Goal: Task Accomplishment & Management: Complete application form

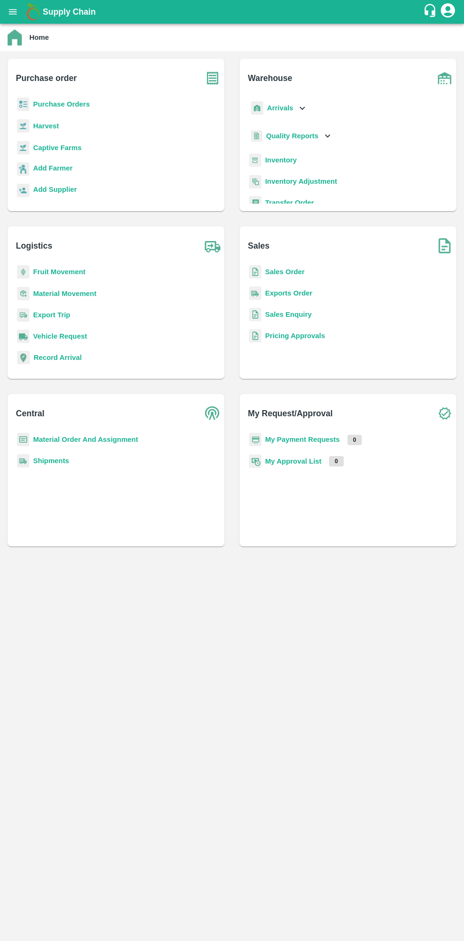
click at [99, 87] on h6 "Purchase order" at bounding box center [120, 74] width 208 height 31
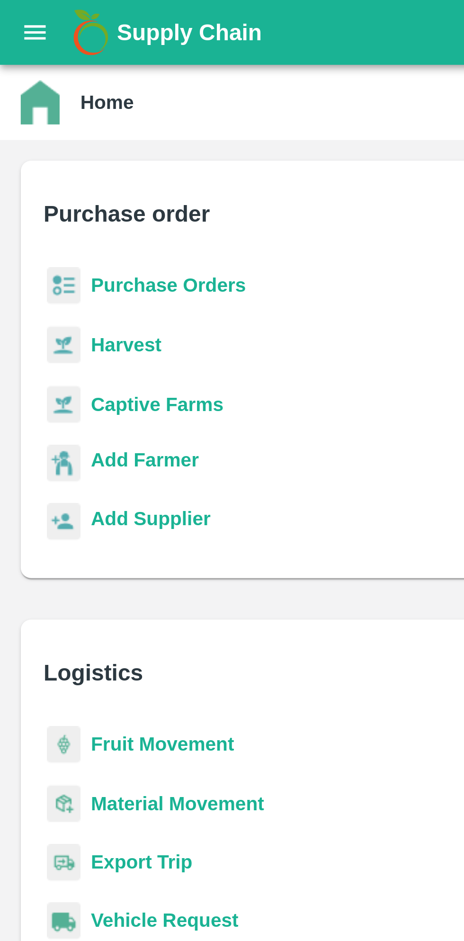
click at [54, 101] on b "Purchase Orders" at bounding box center [61, 104] width 57 height 8
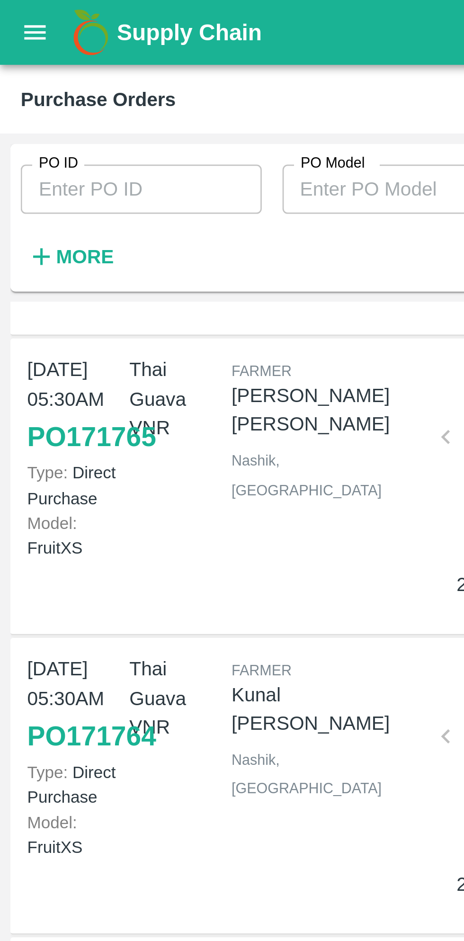
scroll to position [137, 0]
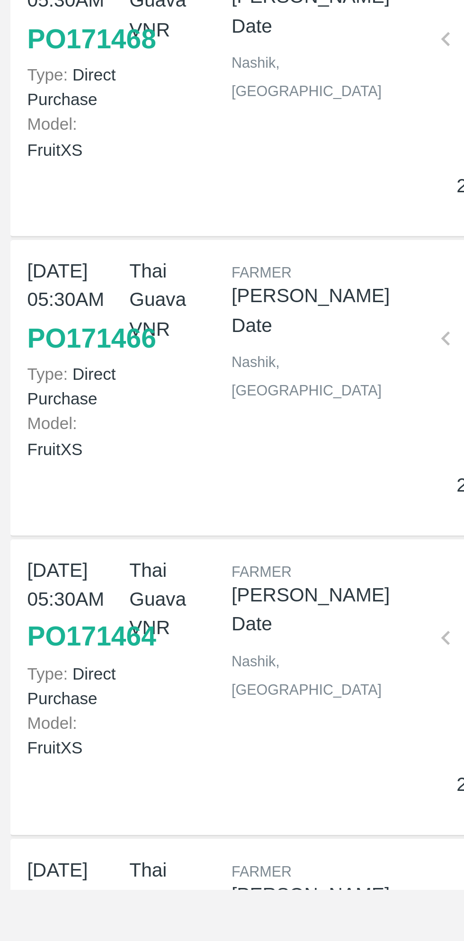
scroll to position [298, 0]
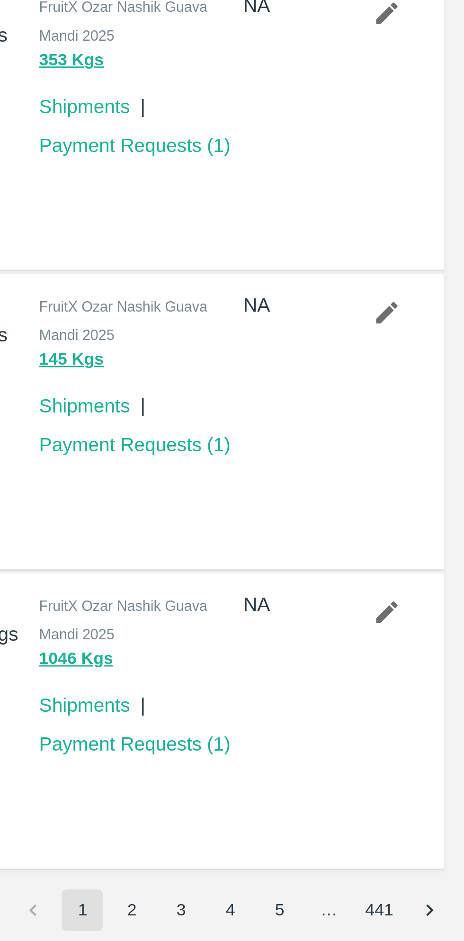
click at [343, 929] on button "2" at bounding box center [342, 929] width 15 height 15
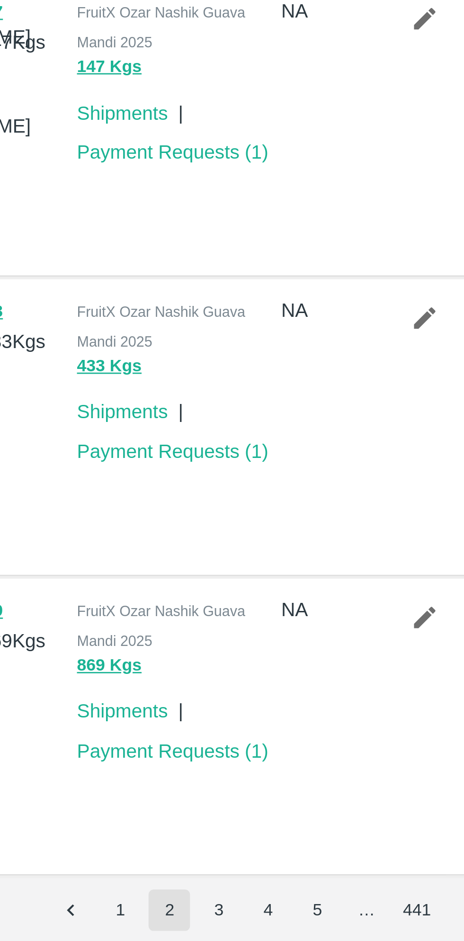
scroll to position [291, 0]
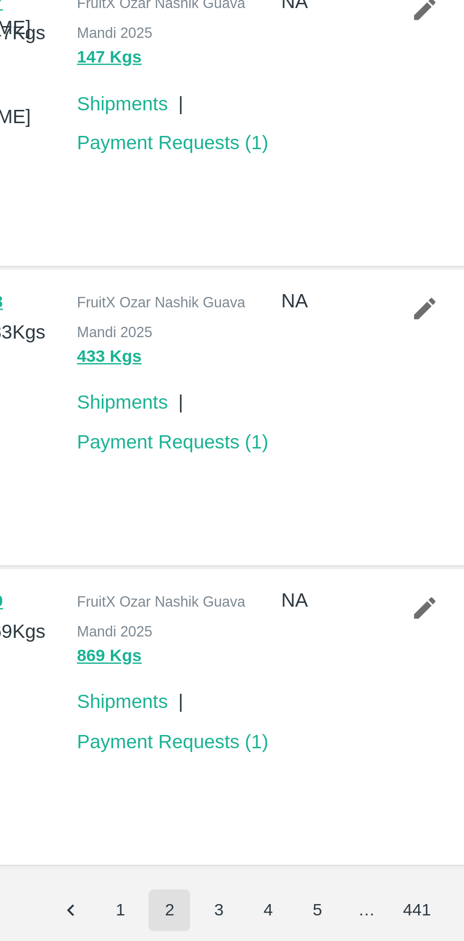
click at [361, 929] on button "3" at bounding box center [360, 929] width 15 height 15
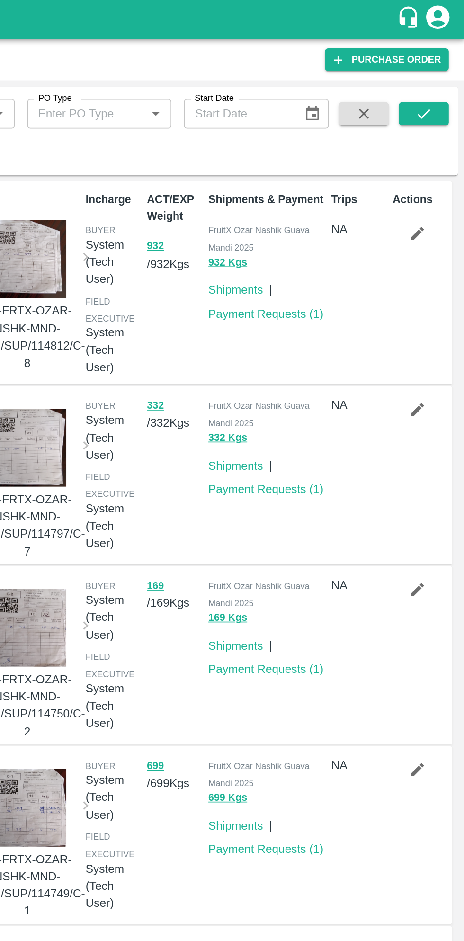
scroll to position [288, 0]
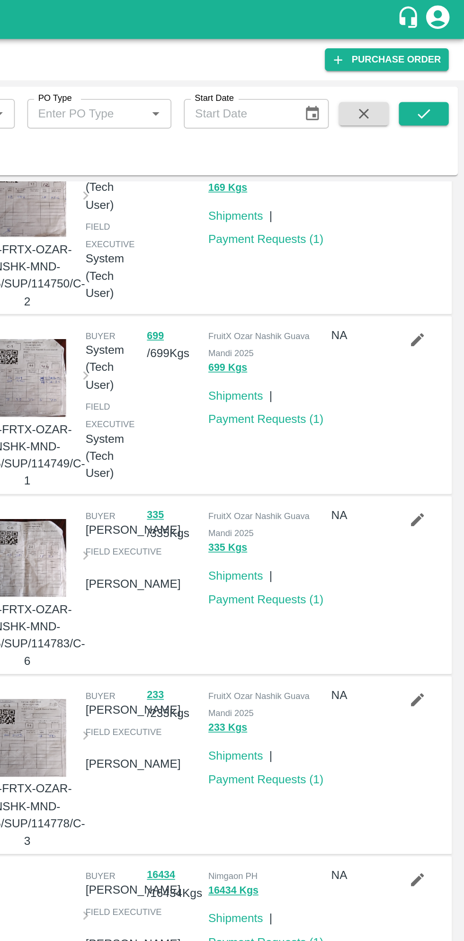
click at [401, 453] on div "NA" at bounding box center [397, 465] width 37 height 103
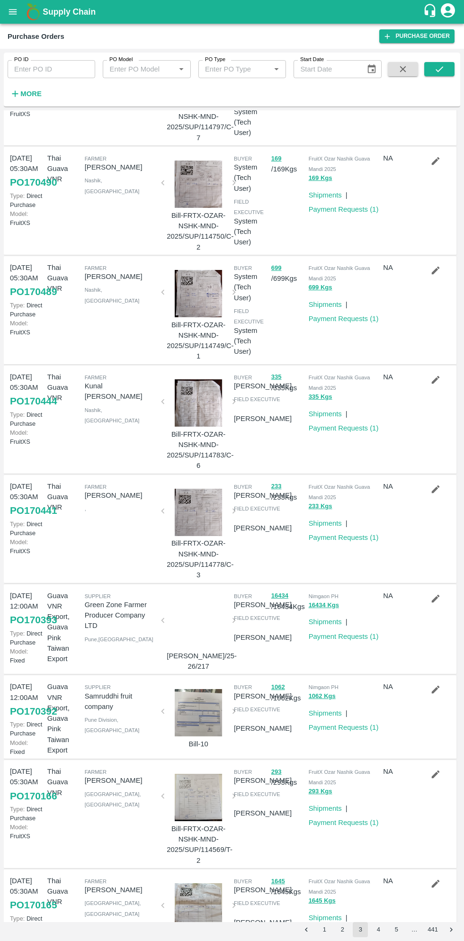
scroll to position [0, 0]
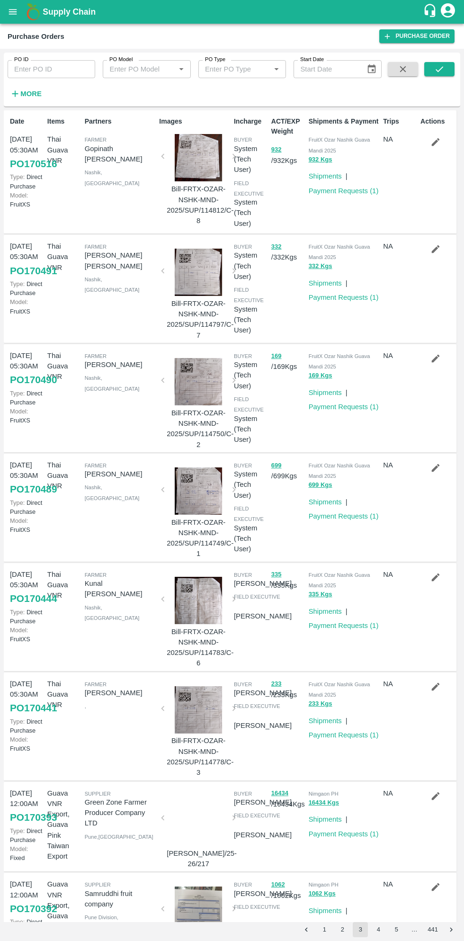
click at [342, 929] on button "2" at bounding box center [342, 929] width 15 height 15
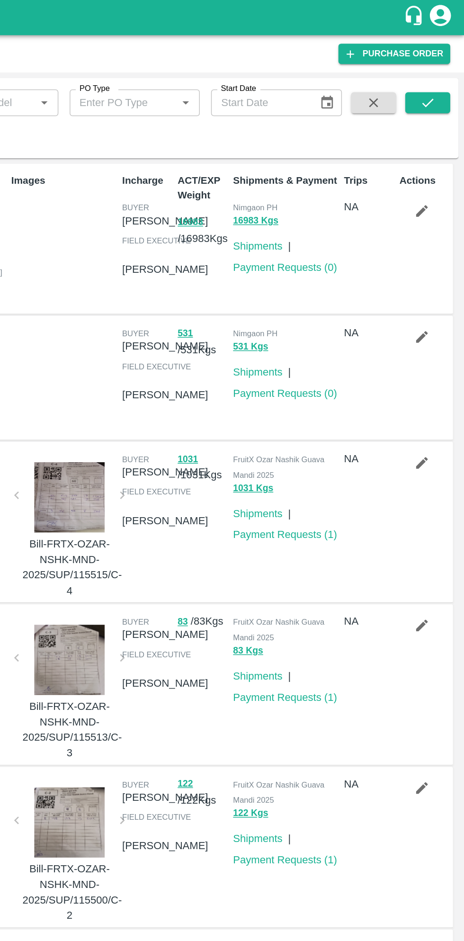
click at [355, 269] on link "Payment Requests ( 0 )" at bounding box center [344, 265] width 70 height 8
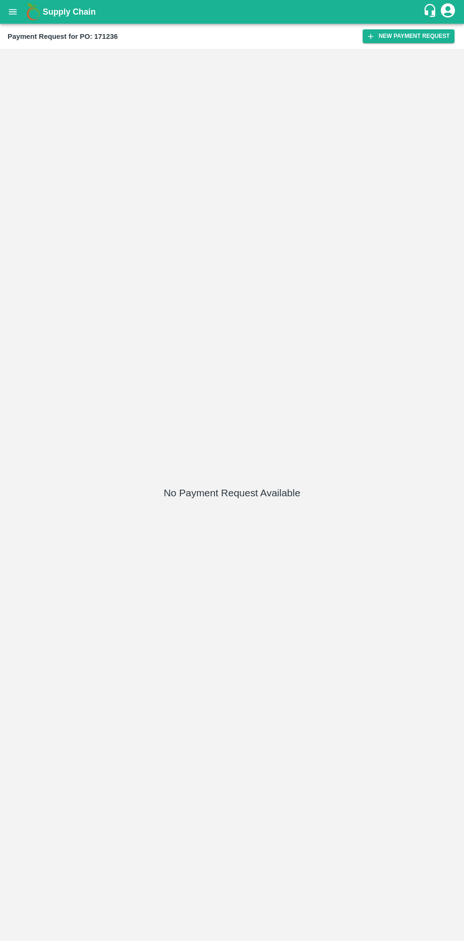
click at [404, 35] on button "New Payment Request" at bounding box center [409, 36] width 92 height 14
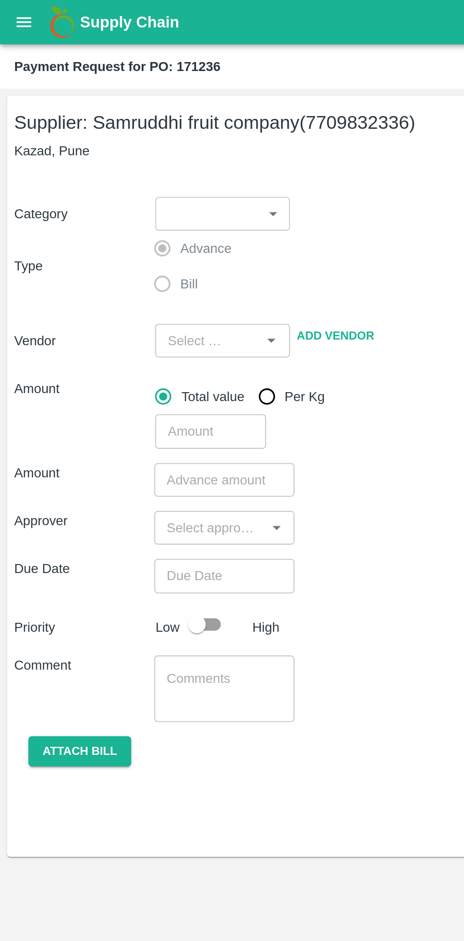
click at [150, 117] on body "Supply Chain Payment Request for PO: 171236 Supplier: Samruddhi fruit company (…" at bounding box center [232, 470] width 464 height 941
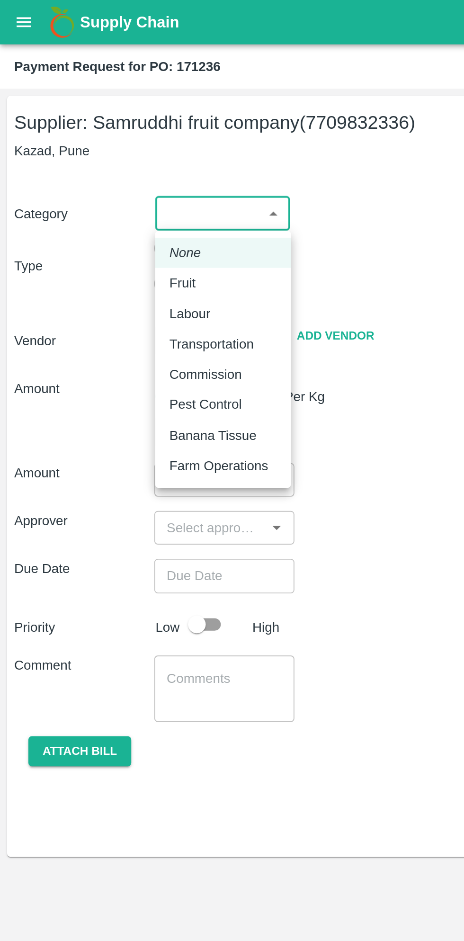
click at [112, 149] on div "Fruit" at bounding box center [118, 151] width 57 height 10
type input "1"
type input "Samruddhi fruit company - 7709832336(Supplier)"
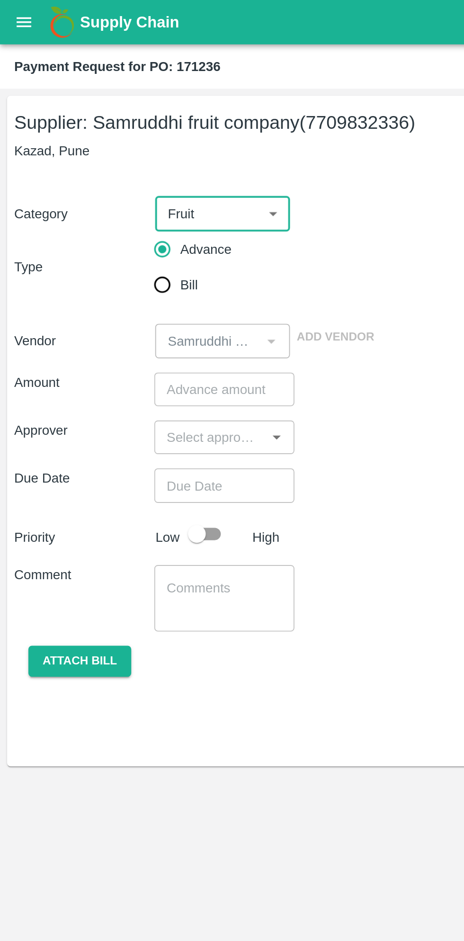
click at [129, 208] on input "number" at bounding box center [119, 208] width 75 height 18
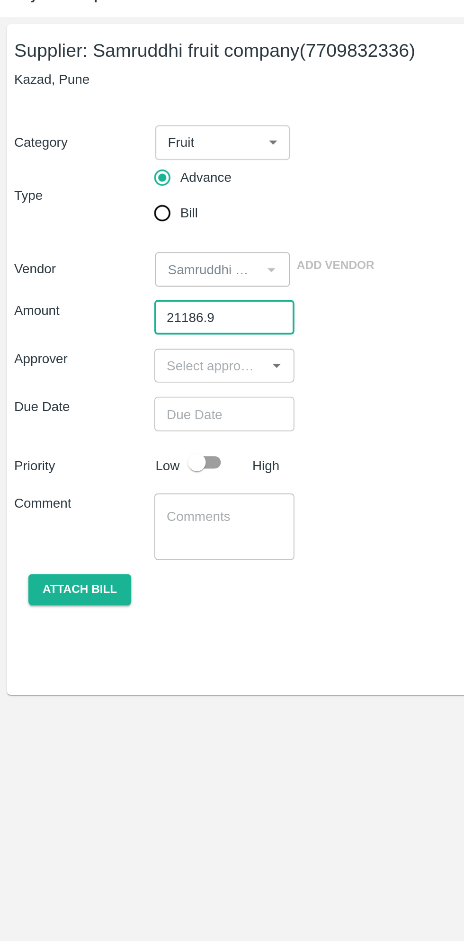
click at [147, 234] on icon "Open" at bounding box center [147, 234] width 4 height 2
type input "21186.9"
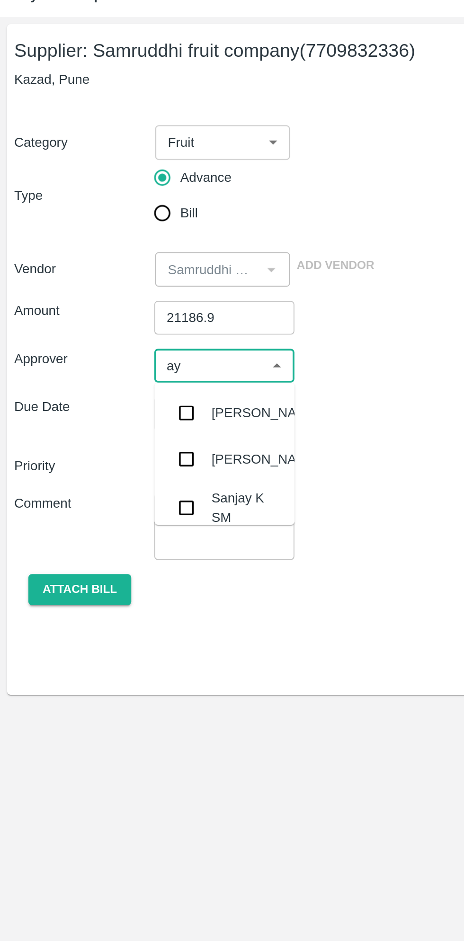
type input "ayu"
click at [121, 257] on div "[PERSON_NAME]" at bounding box center [142, 258] width 58 height 10
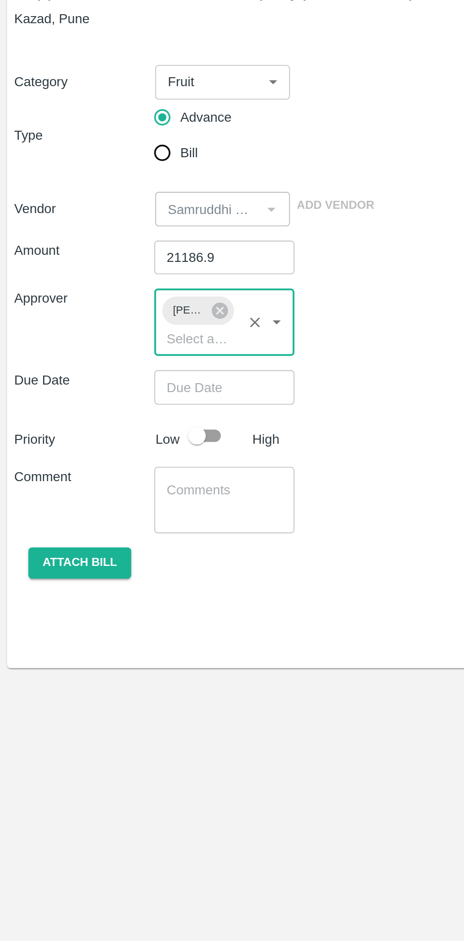
click at [126, 277] on input "Choose date" at bounding box center [116, 277] width 68 height 18
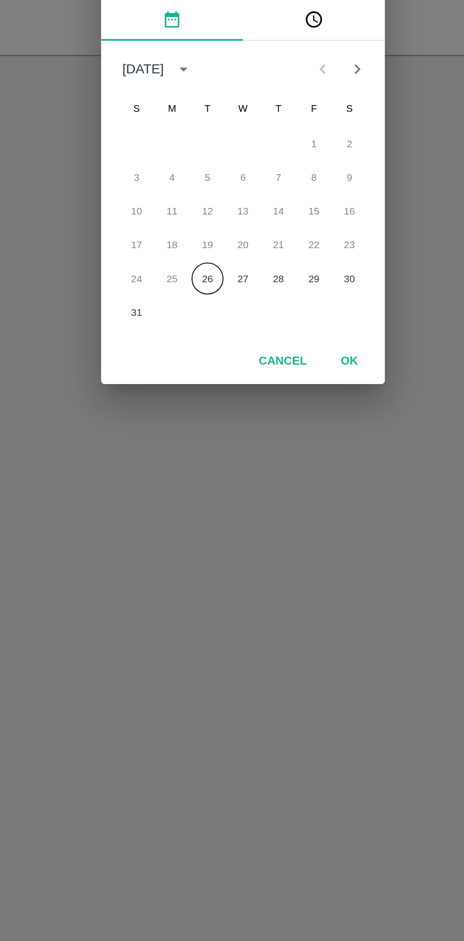
click at [211, 549] on button "26" at bounding box center [213, 546] width 17 height 17
type input "26/08/2025 12:00 AM"
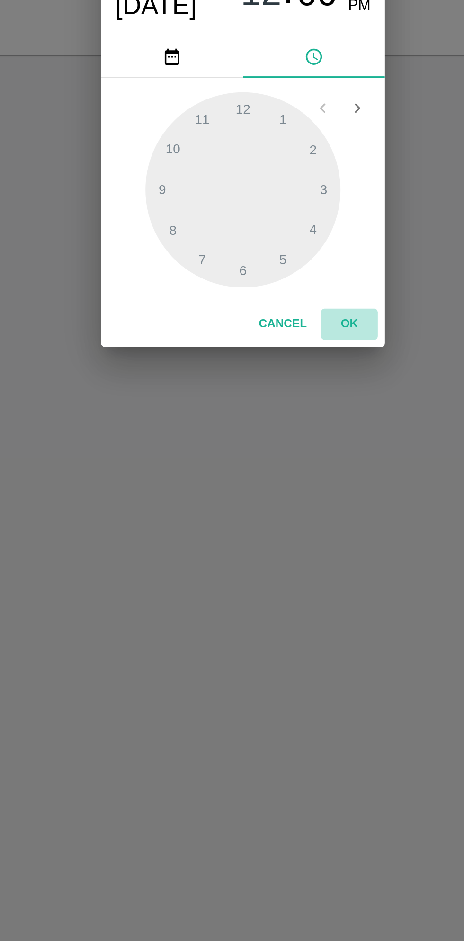
click at [289, 572] on button "OK" at bounding box center [289, 571] width 30 height 17
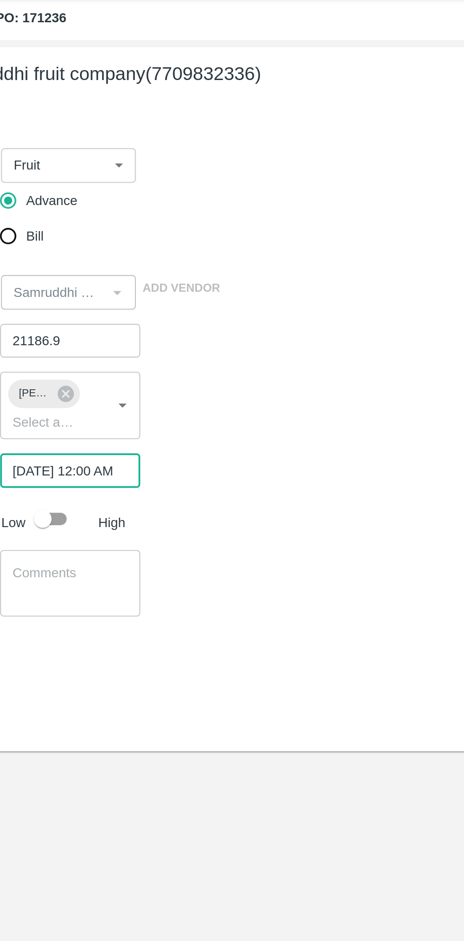
scroll to position [0, 6]
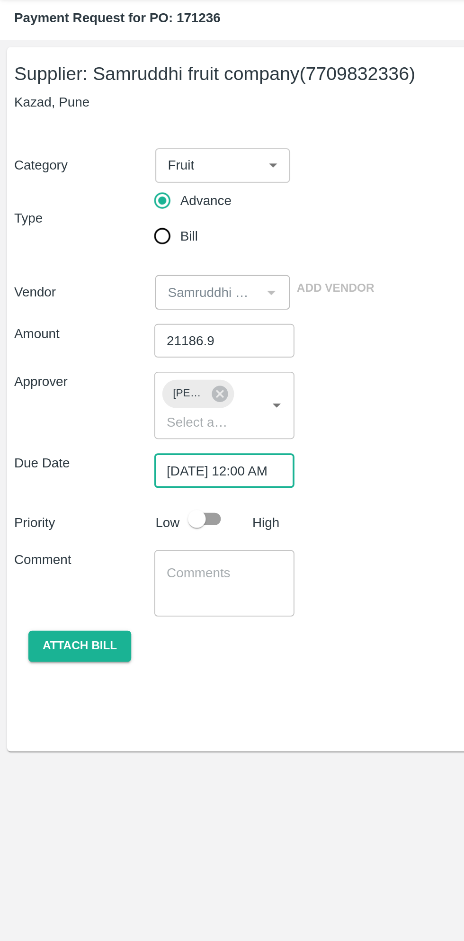
click at [115, 305] on input "checkbox" at bounding box center [105, 303] width 54 height 18
checkbox input "true"
click at [117, 335] on textarea at bounding box center [120, 337] width 62 height 20
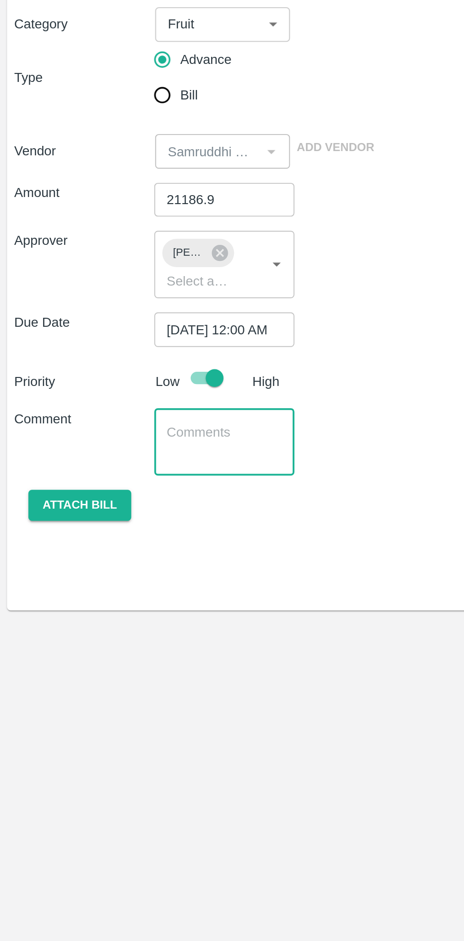
click at [127, 337] on textarea at bounding box center [120, 337] width 62 height 20
click at [141, 347] on div "Guava Dubai fixed rate container advance Container no x ​" at bounding box center [119, 338] width 75 height 36
click at [100, 344] on textarea "Guava Dubai fixed rate container advance Container noMNBU0193834" at bounding box center [120, 337] width 62 height 20
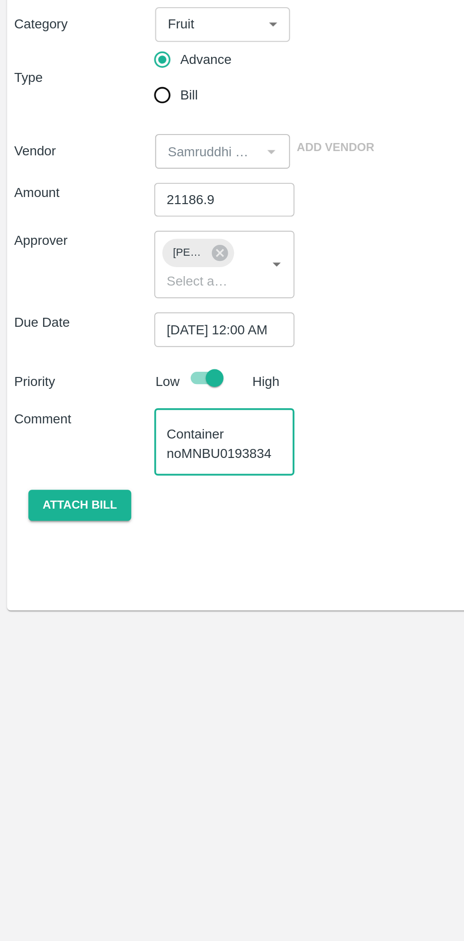
click at [98, 346] on textarea "Guava Dubai fixed rate container advance Container noMNBU0193834" at bounding box center [120, 337] width 62 height 20
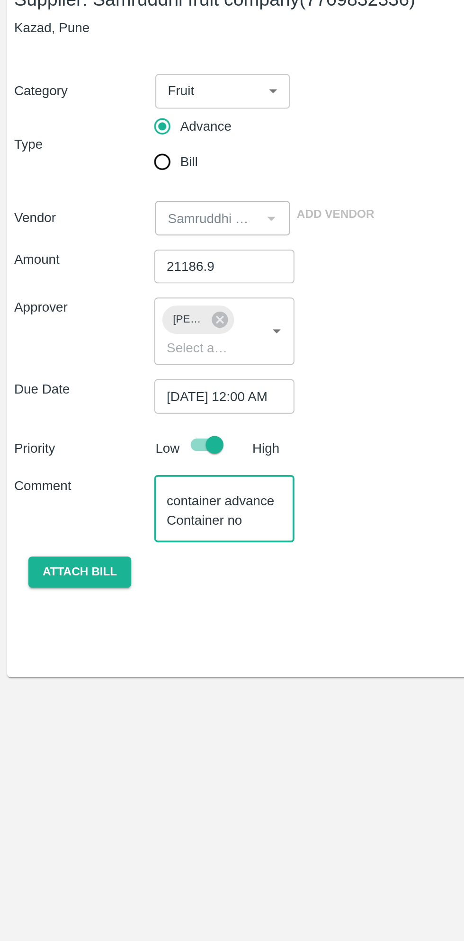
click at [136, 336] on textarea "Guava [GEOGRAPHIC_DATA] fixed rate container advance Container no MNBU0193834" at bounding box center [120, 337] width 62 height 20
click at [128, 332] on textarea "Guava [GEOGRAPHIC_DATA] fixed rate container advance Container no MNBU0193834" at bounding box center [120, 337] width 62 height 20
click at [147, 333] on textarea "Guava [GEOGRAPHIC_DATA] fixed rate container advance Container no MNBU0193834" at bounding box center [120, 337] width 62 height 20
click at [109, 333] on textarea "Guava [GEOGRAPHIC_DATA] fixed rate container advance Container no MNBU0193834" at bounding box center [120, 337] width 62 height 20
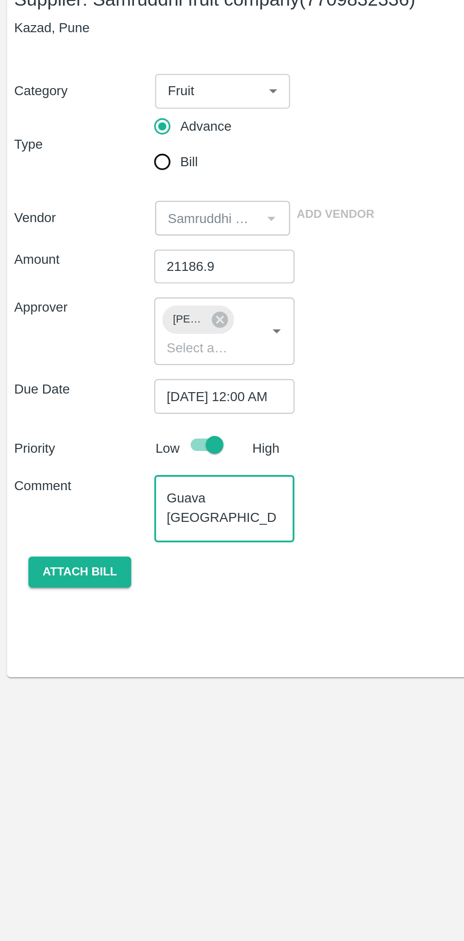
type textarea "Guava [GEOGRAPHIC_DATA] fixed rate container advance Container no MNBU0193834"
click at [57, 370] on button "Attach bill" at bounding box center [42, 371] width 55 height 17
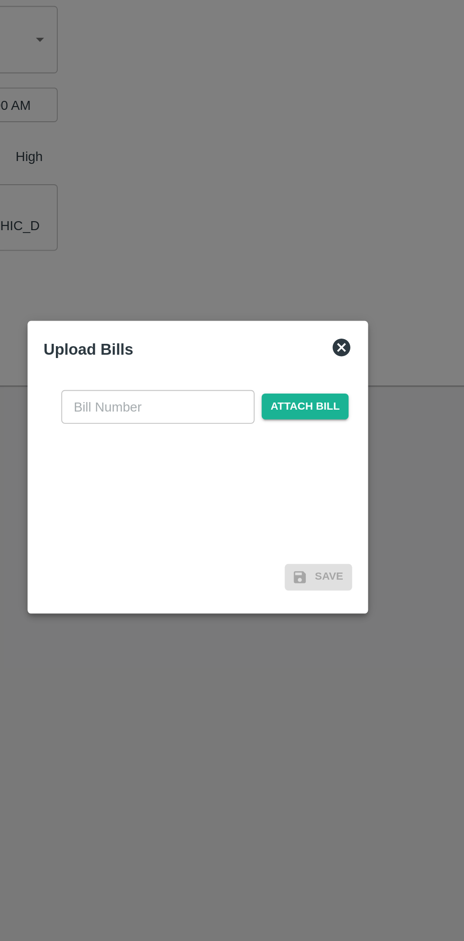
click at [301, 438] on span "Attach bill" at bounding box center [289, 439] width 46 height 14
click at [0, 0] on input "Attach bill" at bounding box center [0, 0] width 0 height 0
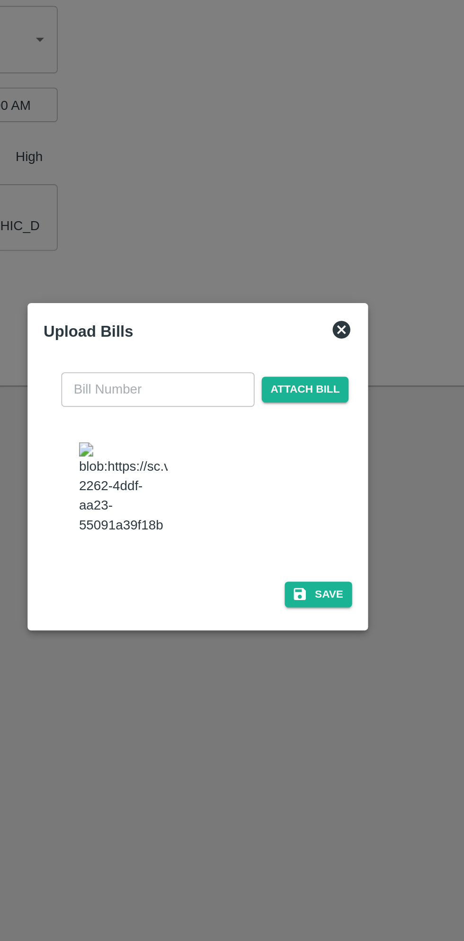
click at [217, 433] on input "text" at bounding box center [210, 429] width 103 height 18
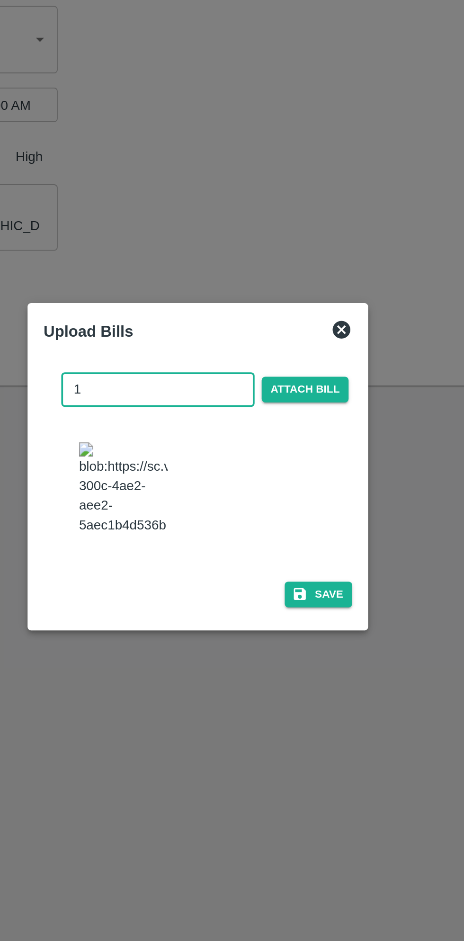
type input "11"
click at [307, 532] on button "Save" at bounding box center [297, 539] width 36 height 14
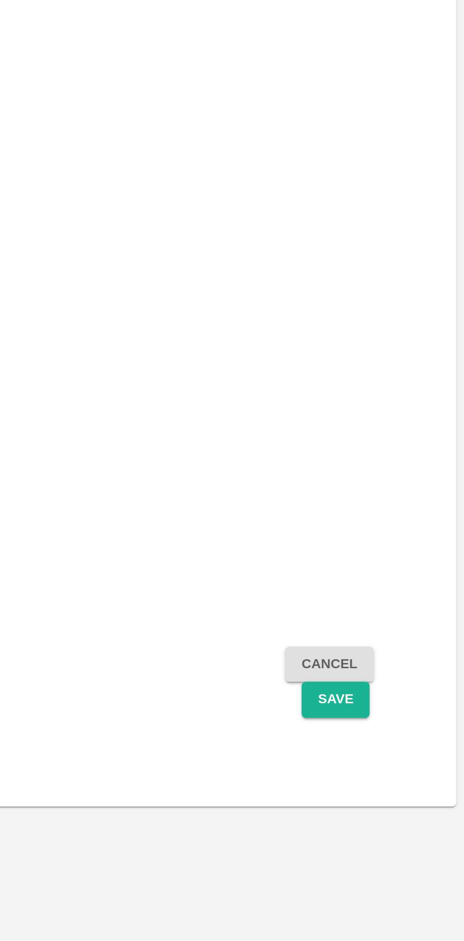
click at [401, 410] on button "Save" at bounding box center [404, 411] width 31 height 17
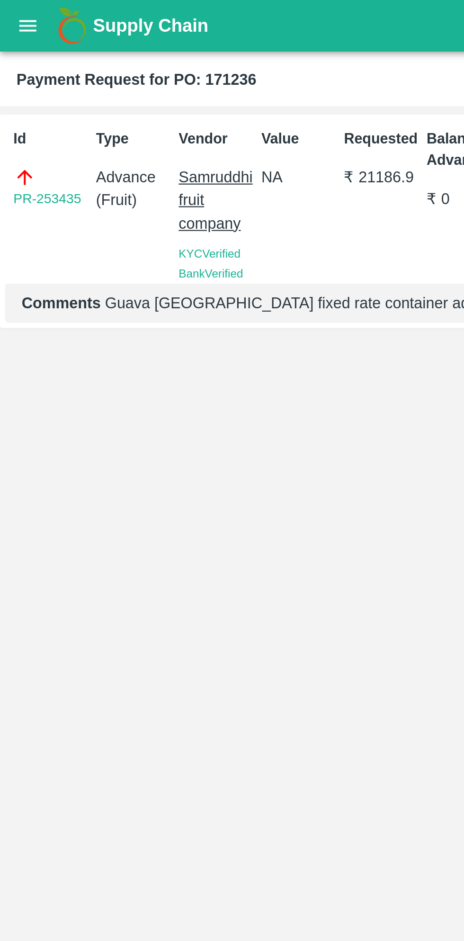
click at [13, 17] on button "open drawer" at bounding box center [13, 12] width 22 height 22
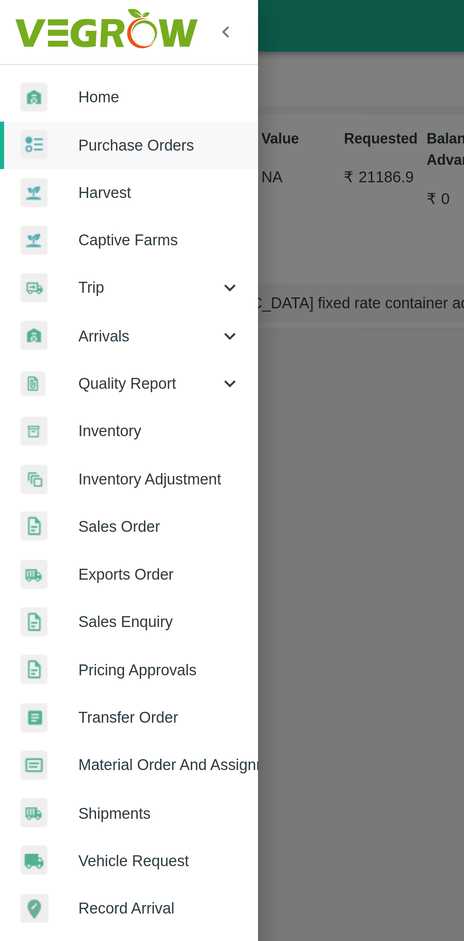
click at [10, 17] on img at bounding box center [48, 14] width 89 height 29
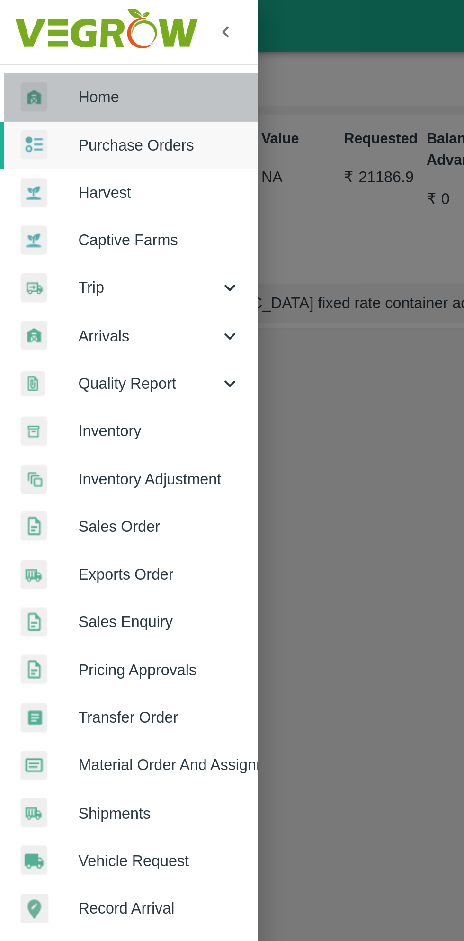
click at [26, 38] on div at bounding box center [22, 45] width 27 height 14
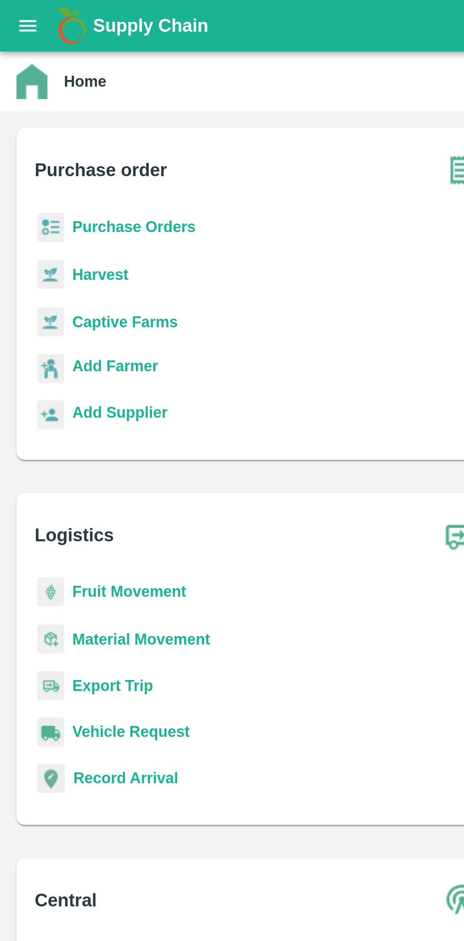
click at [45, 104] on b "Purchase Orders" at bounding box center [61, 104] width 57 height 8
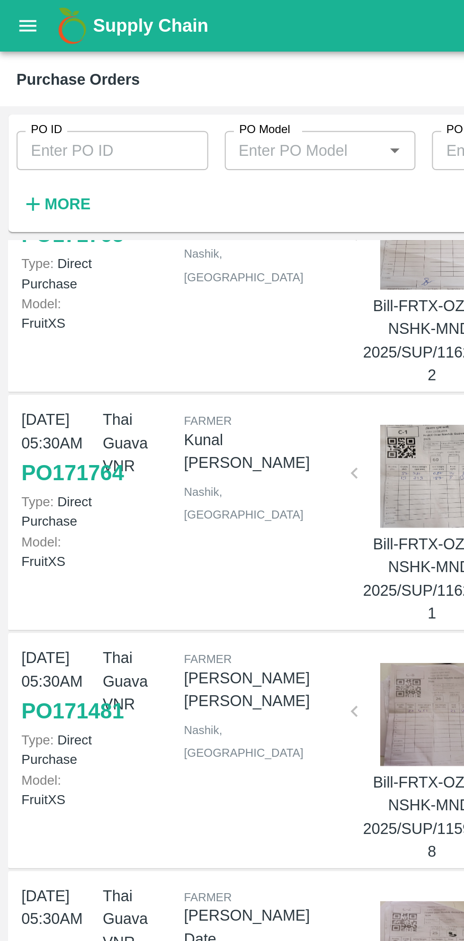
scroll to position [298, 0]
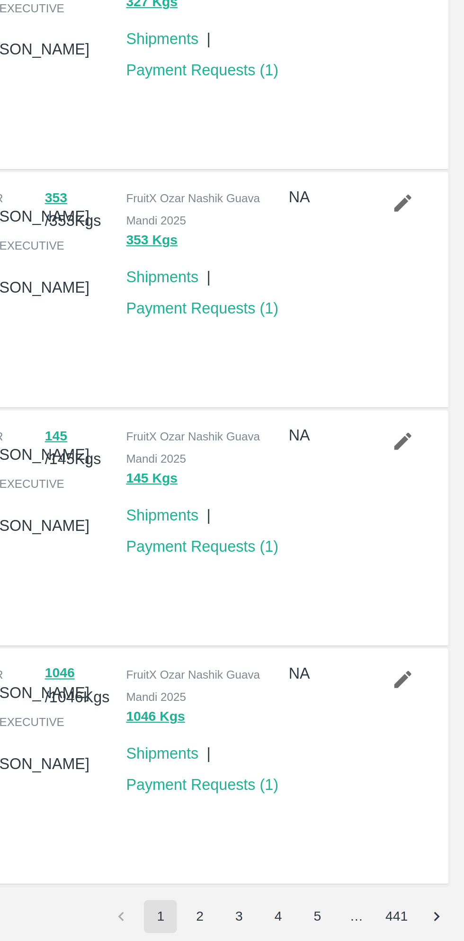
click at [343, 928] on button "2" at bounding box center [342, 929] width 15 height 15
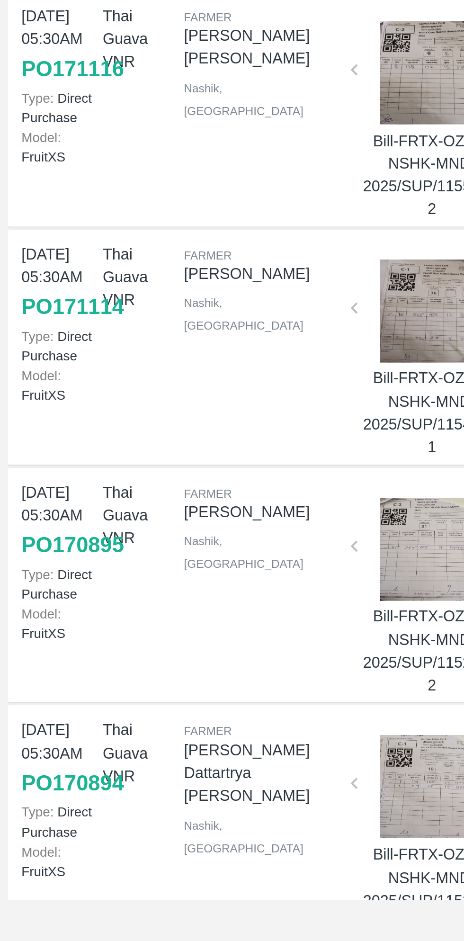
scroll to position [0, 0]
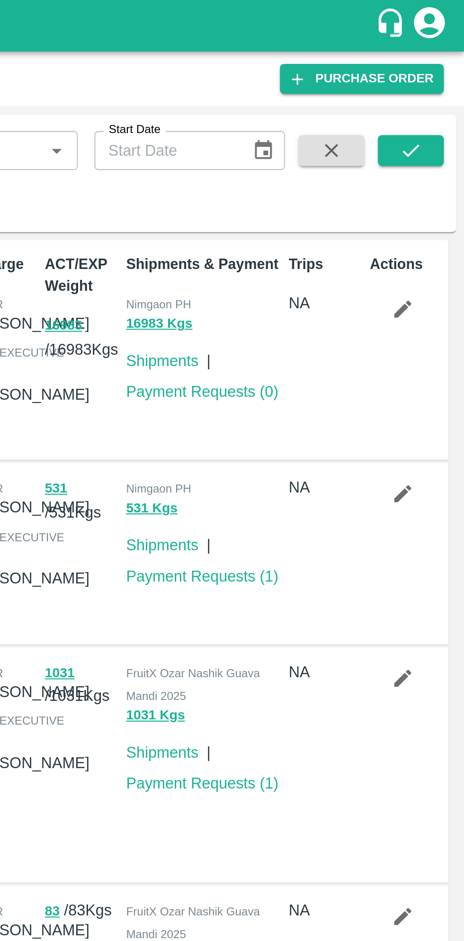
click at [350, 183] on link "Payment Requests ( 0 )" at bounding box center [344, 180] width 70 height 8
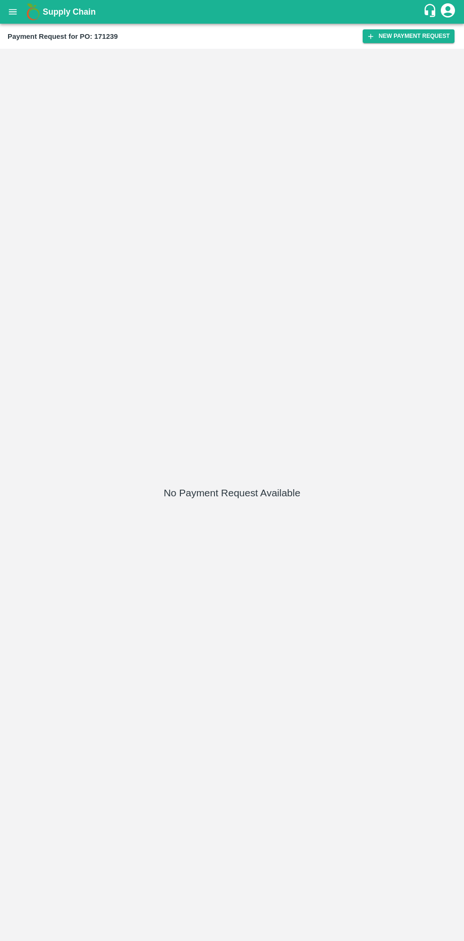
click at [418, 38] on button "New Payment Request" at bounding box center [409, 36] width 92 height 14
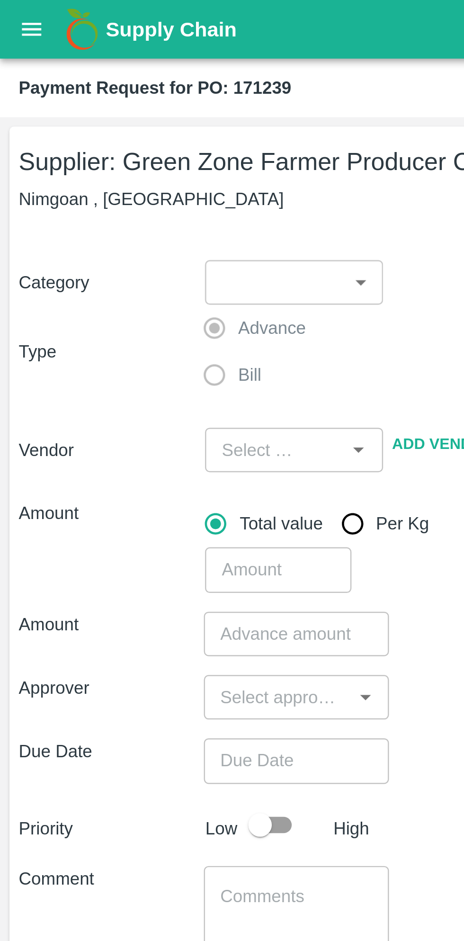
click at [150, 115] on body "Supply Chain Payment Request for PO: 171239 Supplier: Green Zone Farmer Produce…" at bounding box center [232, 470] width 464 height 941
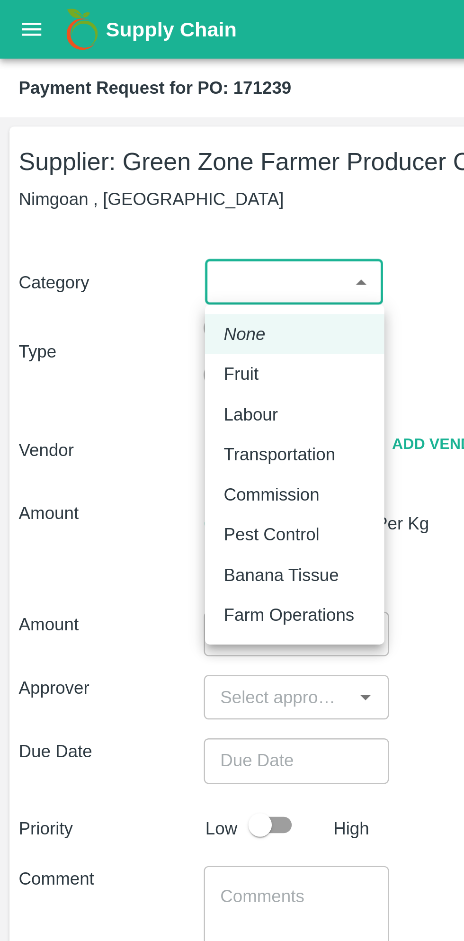
click at [114, 154] on div "Fruit" at bounding box center [118, 151] width 57 height 10
type input "1"
type input "Green Zone Farmer Producer Company LTD - 7387897006(Supplier)"
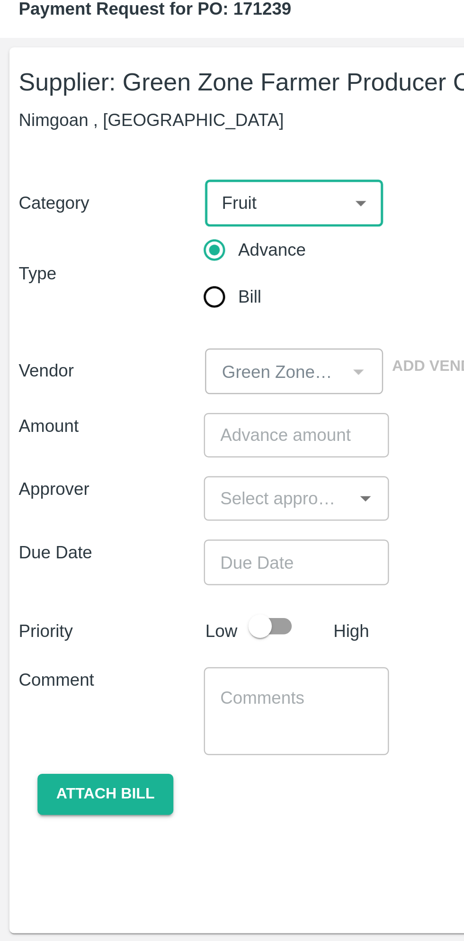
click at [128, 205] on input "number" at bounding box center [119, 208] width 75 height 18
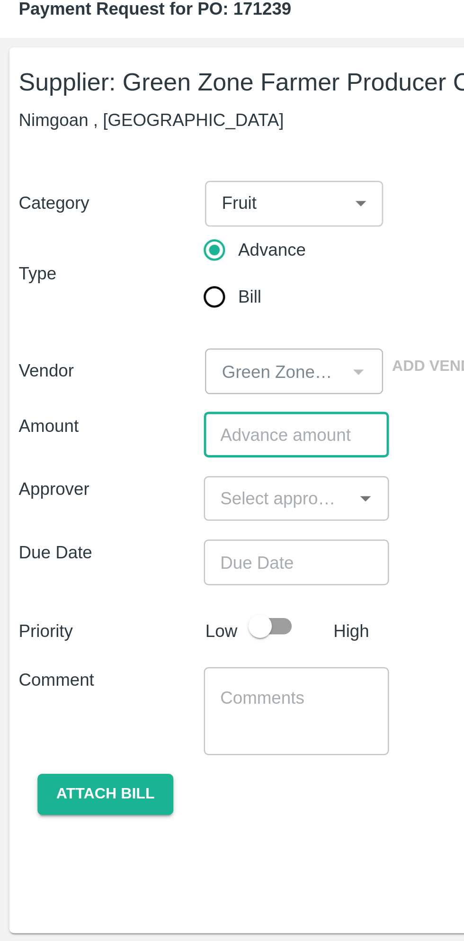
click at [113, 206] on input "number" at bounding box center [119, 208] width 75 height 18
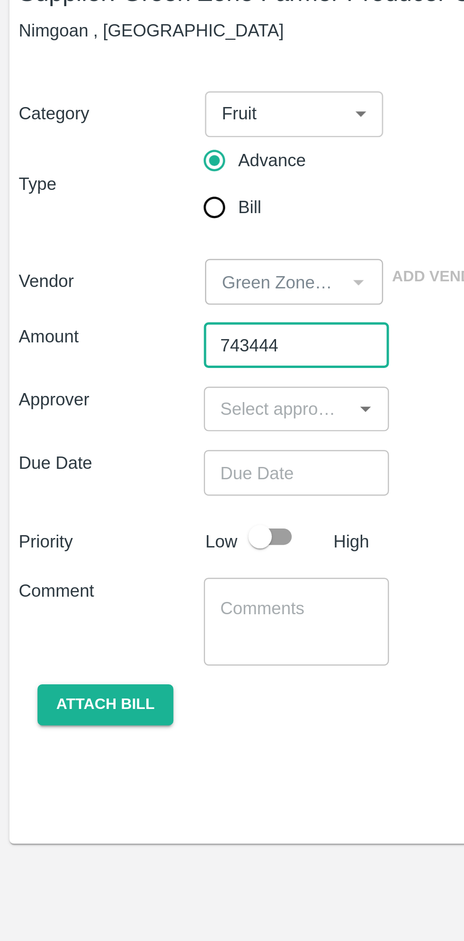
click at [144, 235] on icon "Open" at bounding box center [148, 233] width 10 height 10
type input "743444"
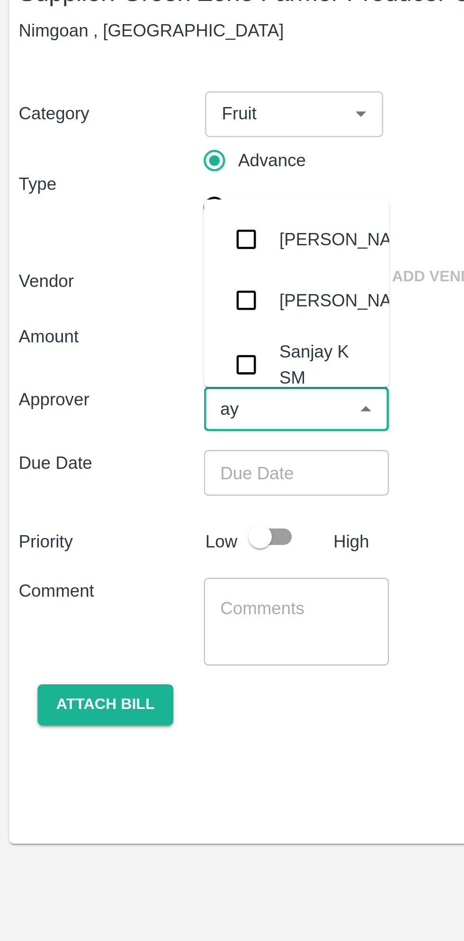
type input "ayu"
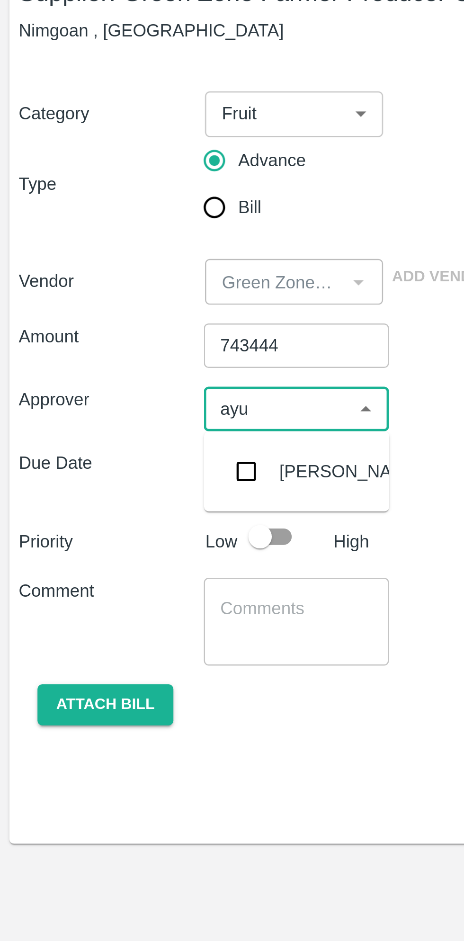
click at [119, 256] on div "[PERSON_NAME]" at bounding box center [142, 258] width 58 height 10
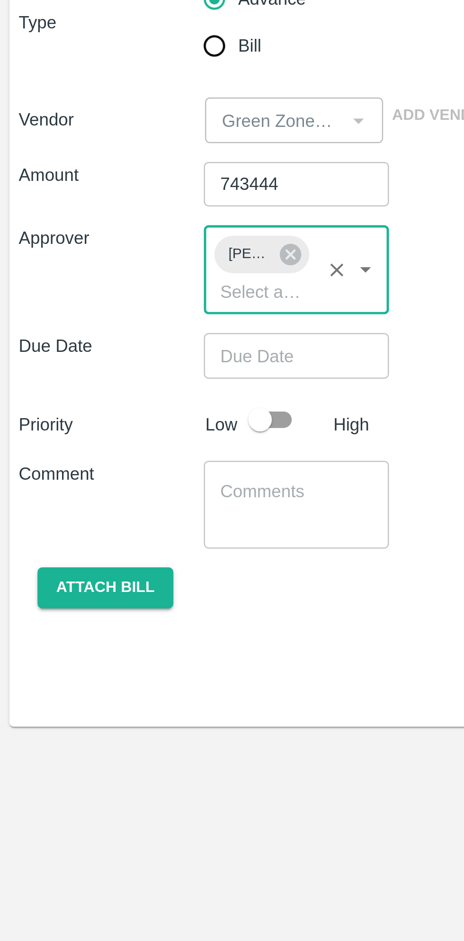
click at [131, 275] on input "Choose date" at bounding box center [116, 277] width 68 height 18
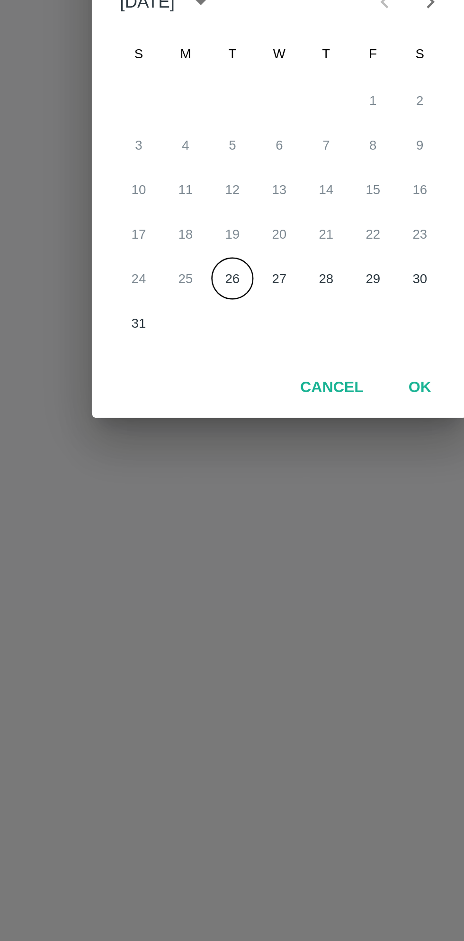
click at [213, 546] on button "26" at bounding box center [213, 546] width 17 height 17
type input "26/08/2025 12:00 AM"
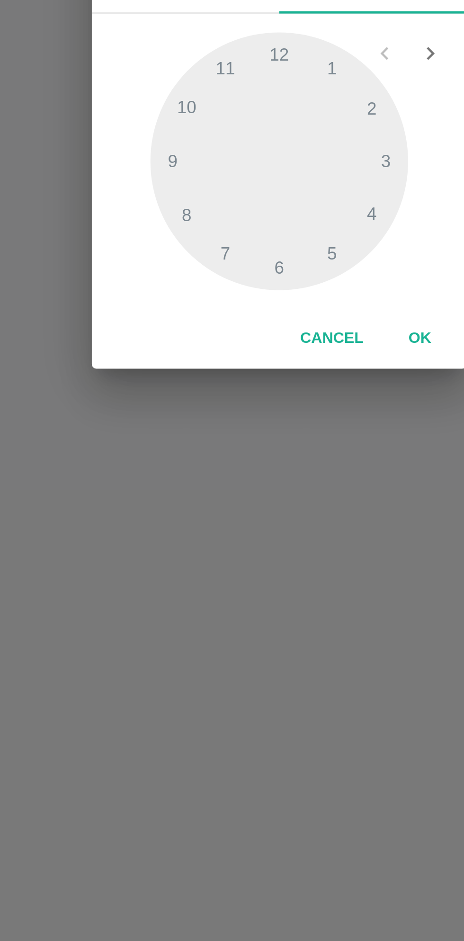
click at [286, 569] on button "OK" at bounding box center [289, 571] width 30 height 17
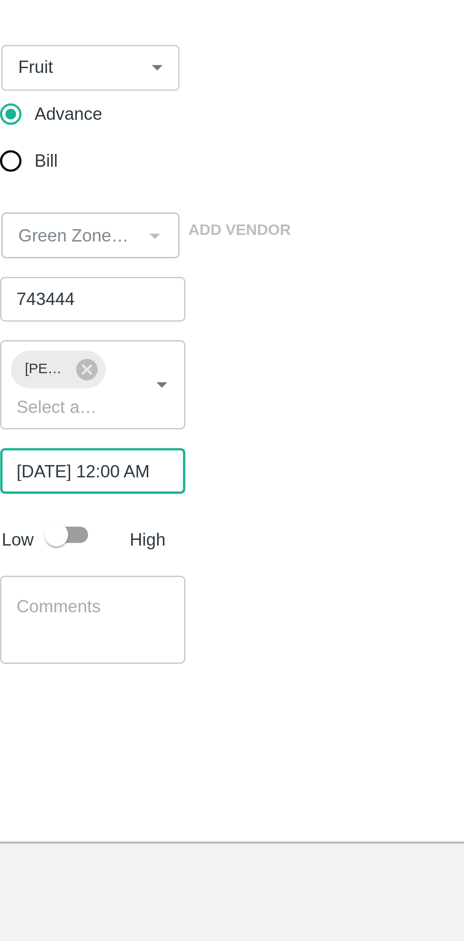
scroll to position [0, 6]
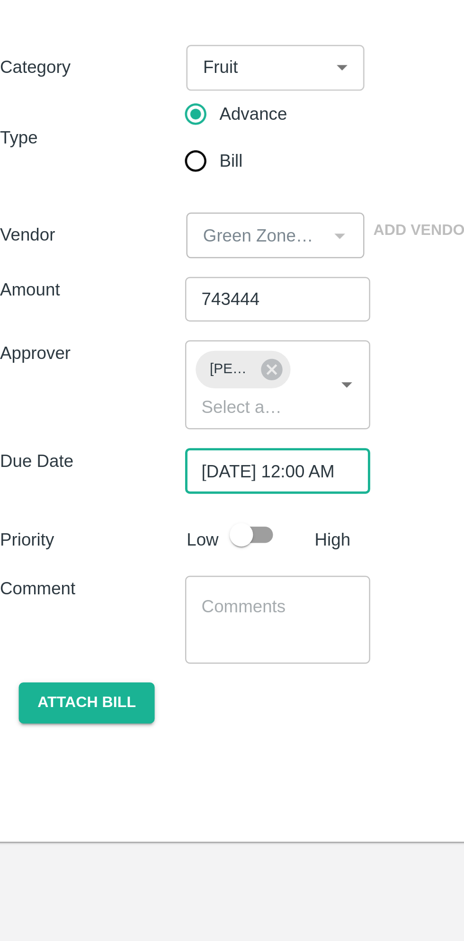
click at [113, 300] on input "checkbox" at bounding box center [105, 303] width 54 height 18
checkbox input "true"
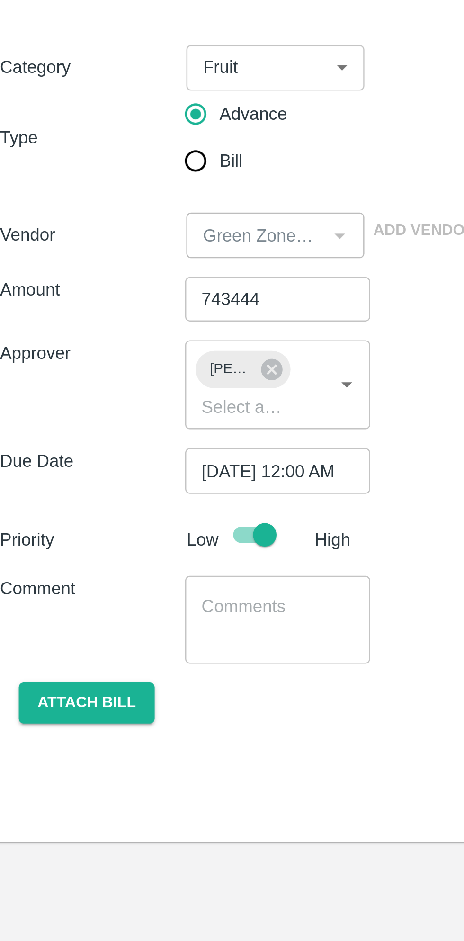
scroll to position [0, 0]
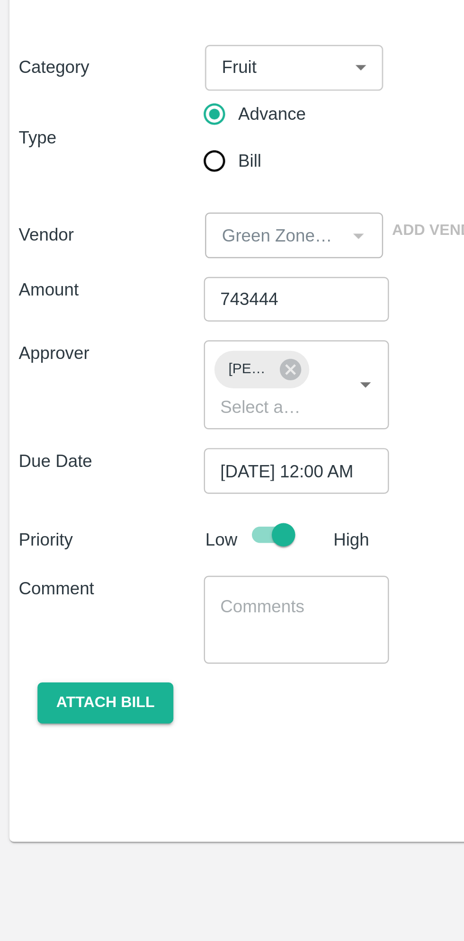
click at [127, 334] on textarea at bounding box center [120, 337] width 62 height 20
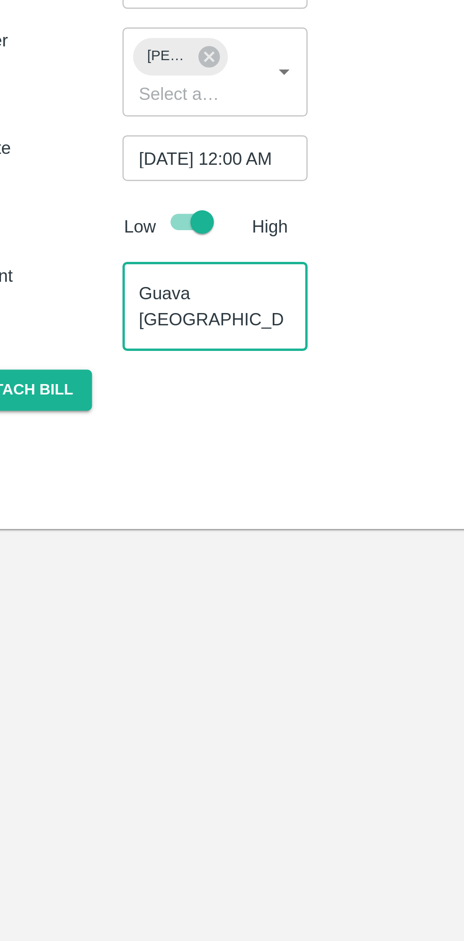
scroll to position [19, 0]
click at [127, 331] on textarea "Guava Dubai fixed rate container advance Container no" at bounding box center [120, 337] width 62 height 20
click at [134, 343] on textarea "Guava Dubai fixed rate container advance Container no" at bounding box center [120, 337] width 62 height 20
click at [131, 344] on textarea "Guava Dubai fixed rate container advance Container no" at bounding box center [120, 337] width 62 height 20
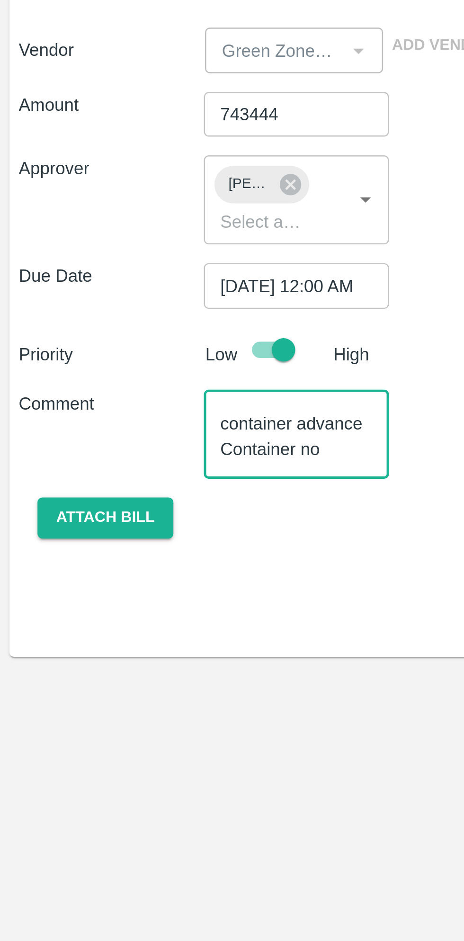
type textarea "Guava [GEOGRAPHIC_DATA] fixed rate container advance Container no MNBU0193834"
click at [48, 370] on button "Attach bill" at bounding box center [42, 371] width 55 height 17
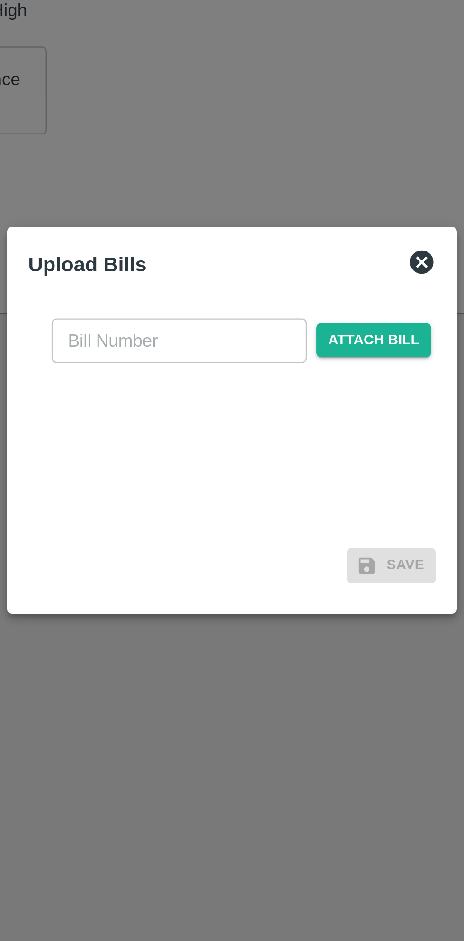
click at [299, 441] on span "Attach bill" at bounding box center [289, 439] width 46 height 14
click at [0, 0] on input "Attach bill" at bounding box center [0, 0] width 0 height 0
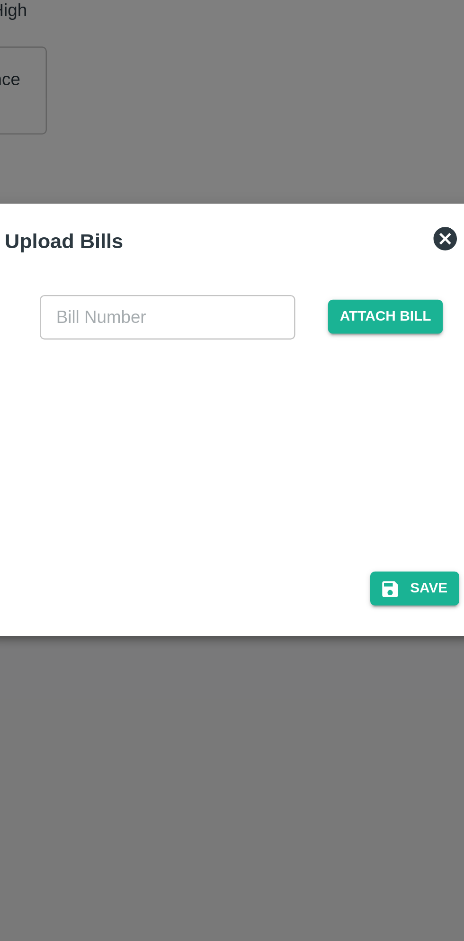
click at [206, 430] on input "text" at bounding box center [205, 429] width 103 height 18
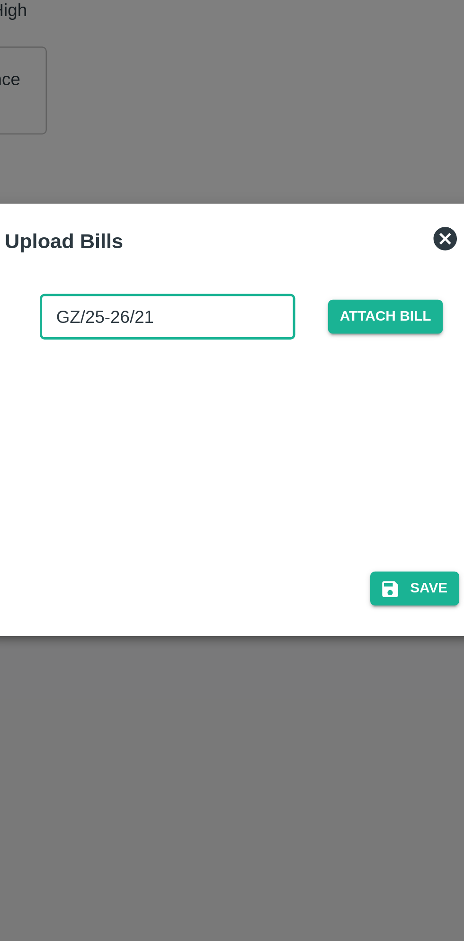
type input "GZ/25-26/219"
click at [314, 538] on button "Save" at bounding box center [306, 539] width 36 height 14
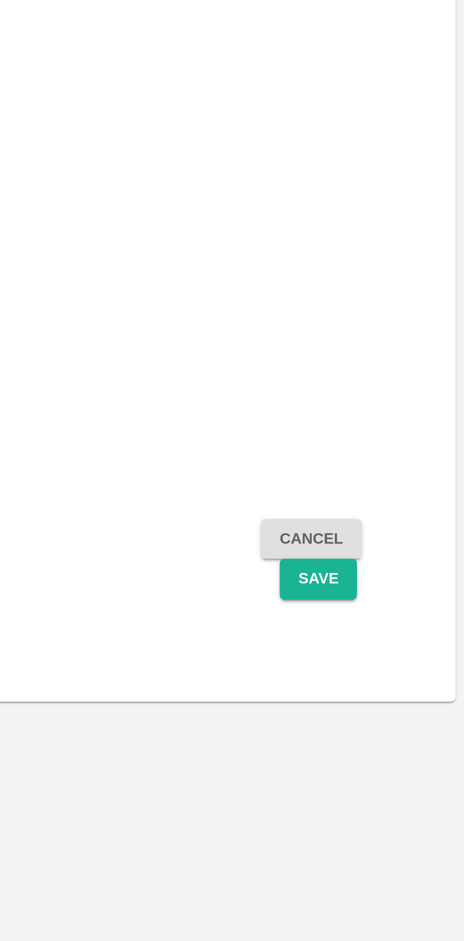
click at [407, 414] on button "Save" at bounding box center [404, 411] width 31 height 17
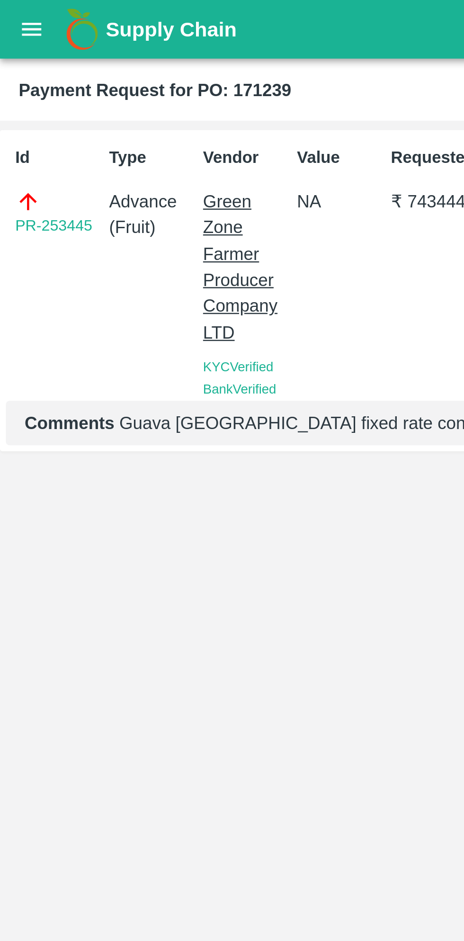
click at [11, 14] on icon "open drawer" at bounding box center [13, 11] width 8 height 5
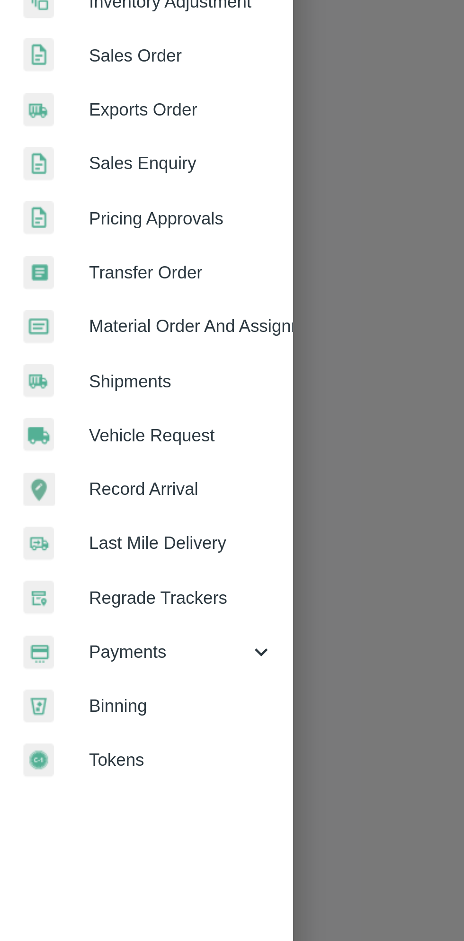
click at [65, 480] on span "Payments" at bounding box center [68, 483] width 64 height 10
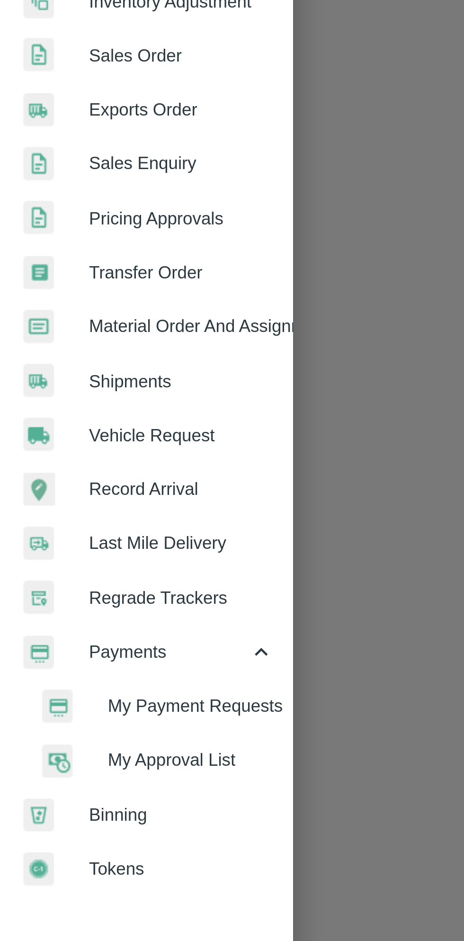
click at [92, 501] on span "My Payment Requests" at bounding box center [77, 505] width 67 height 10
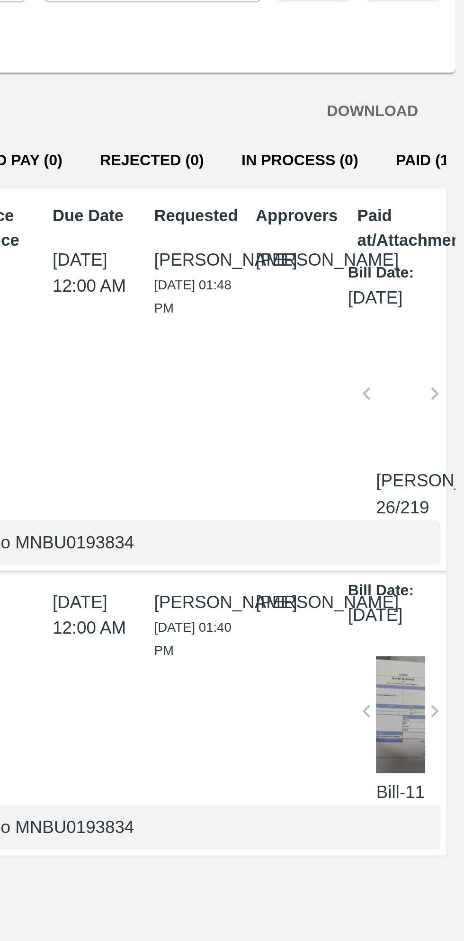
click at [433, 139] on button "Paid (138)" at bounding box center [451, 140] width 45 height 23
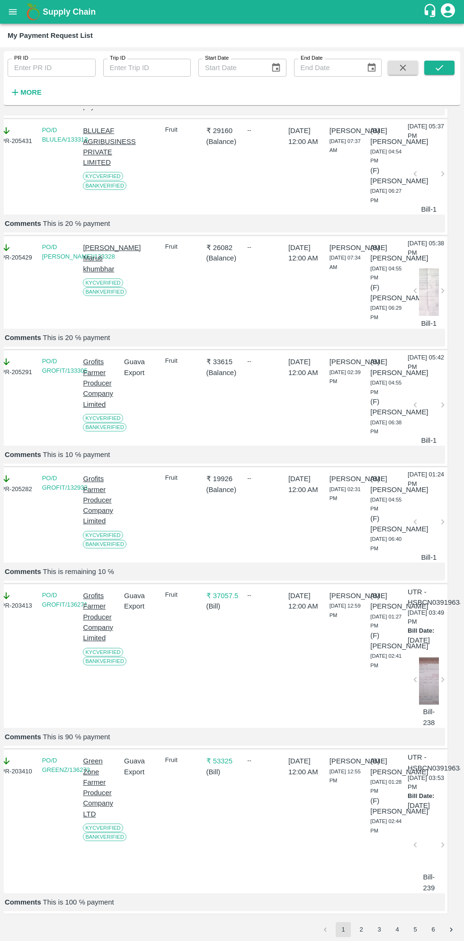
scroll to position [2959, 46]
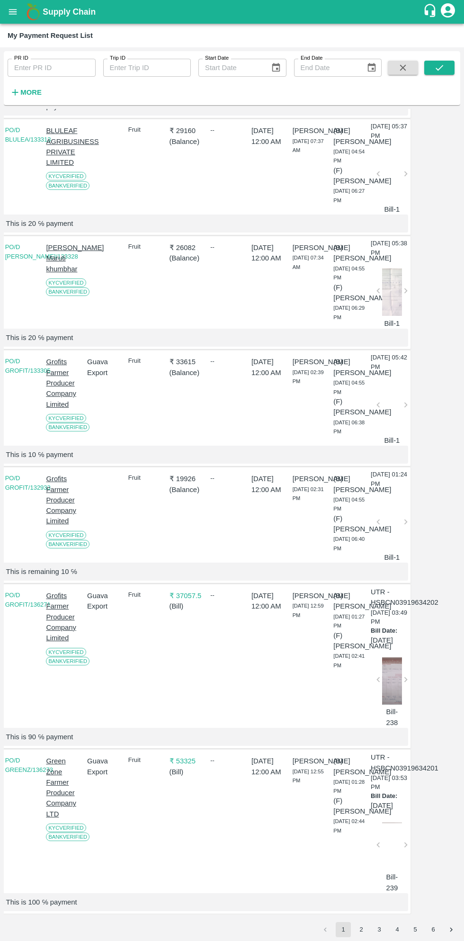
click at [433, 929] on button "6" at bounding box center [433, 929] width 15 height 15
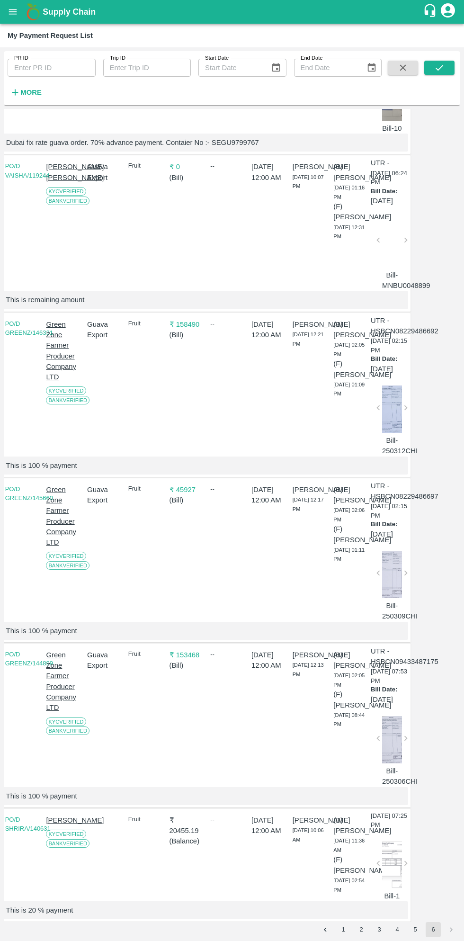
scroll to position [0, 46]
